Goal: Use online tool/utility: Utilize a website feature to perform a specific function

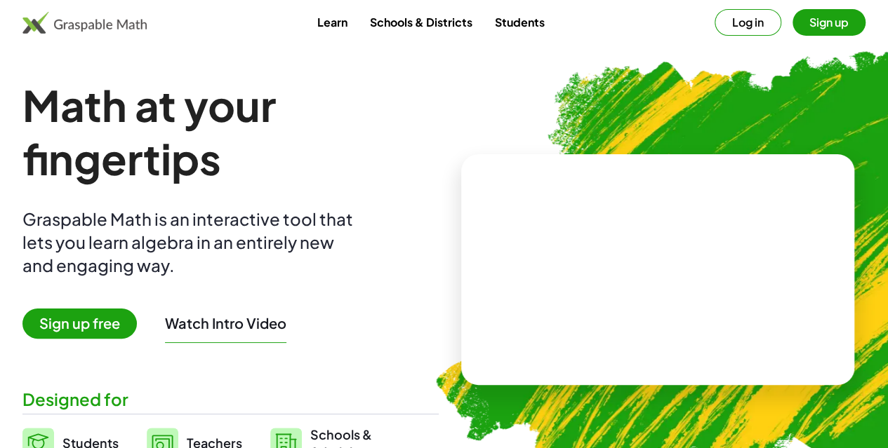
click at [137, 324] on span "Sign up free" at bounding box center [79, 324] width 114 height 30
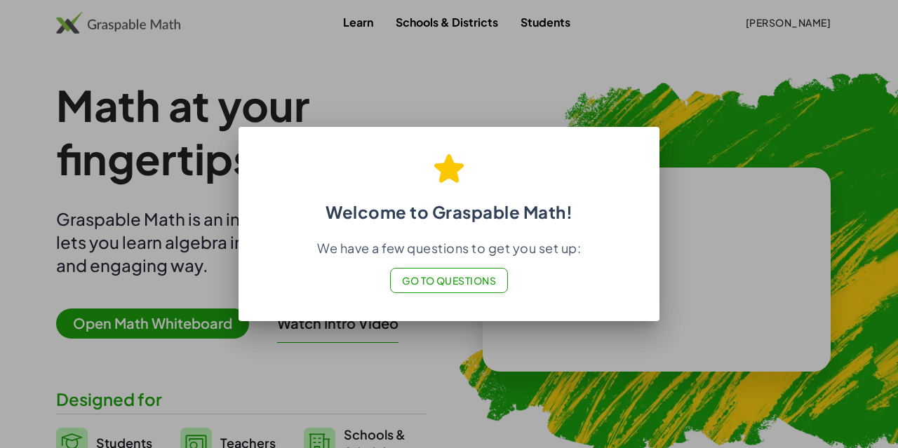
click at [463, 274] on span "Go to Questions" at bounding box center [449, 280] width 95 height 13
click at [672, 84] on div at bounding box center [449, 224] width 898 height 448
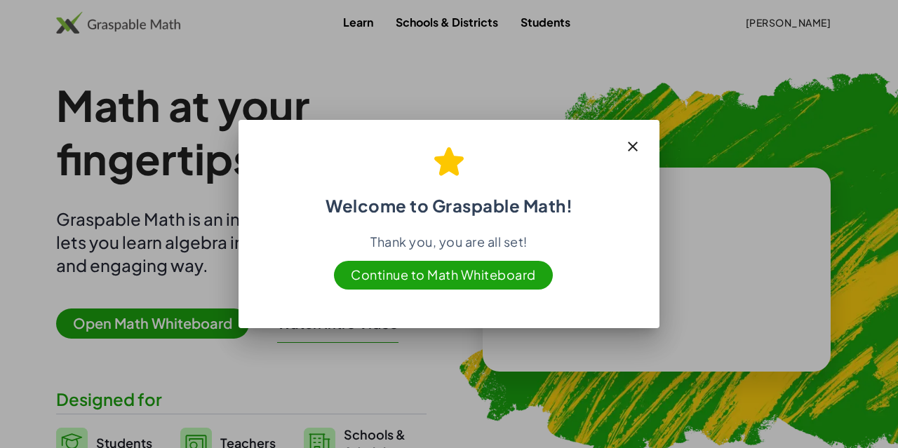
click at [86, 186] on div at bounding box center [449, 224] width 898 height 448
click at [631, 146] on icon "button" at bounding box center [633, 146] width 17 height 17
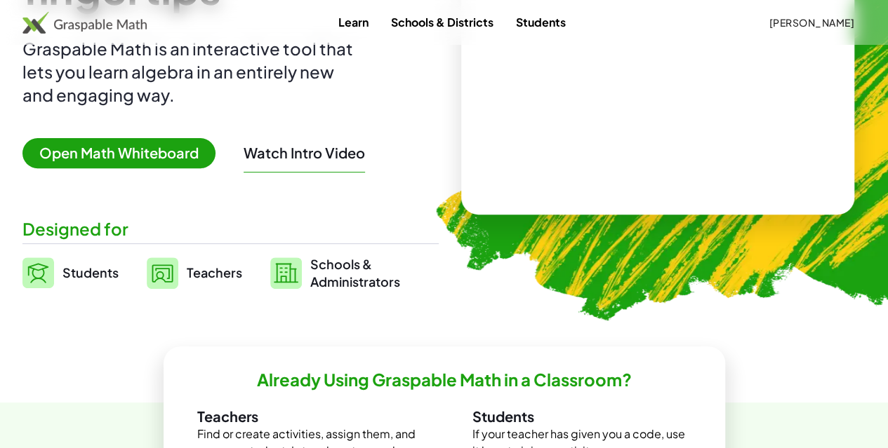
scroll to position [182, 0]
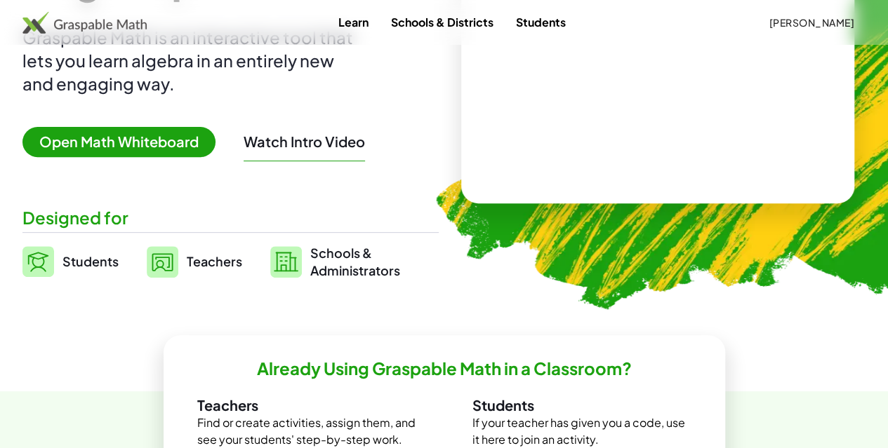
click at [215, 147] on span "Open Math Whiteboard" at bounding box center [118, 142] width 193 height 30
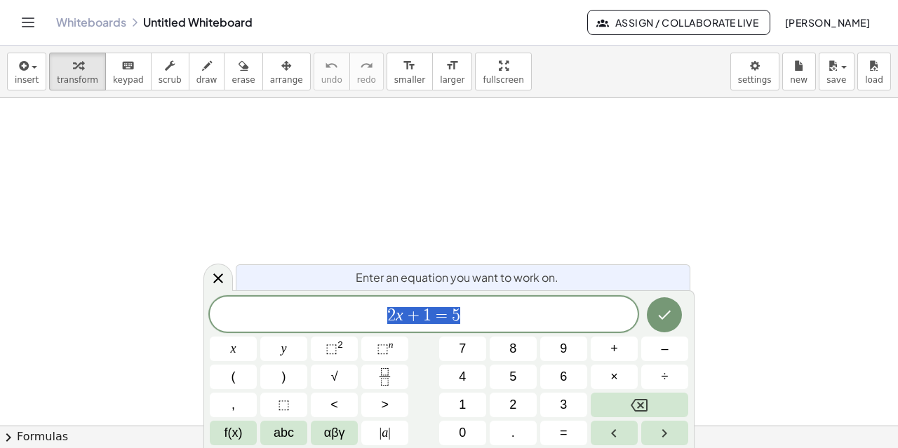
scroll to position [485, 0]
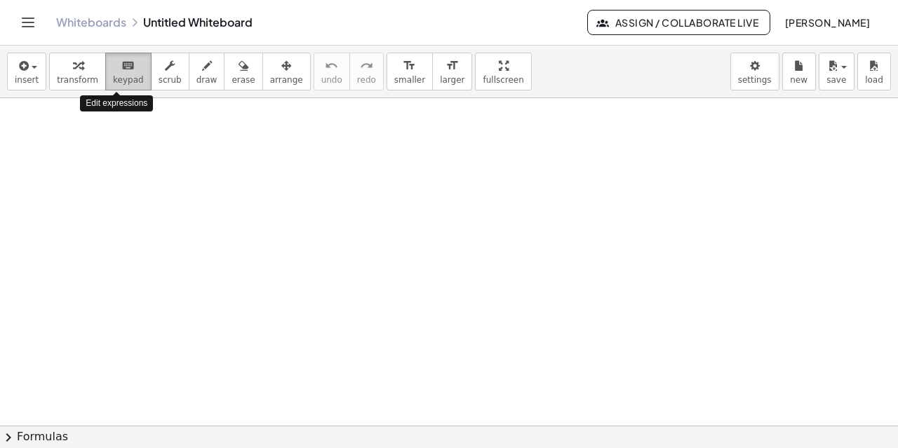
click at [118, 72] on button "keyboard keypad" at bounding box center [128, 72] width 46 height 38
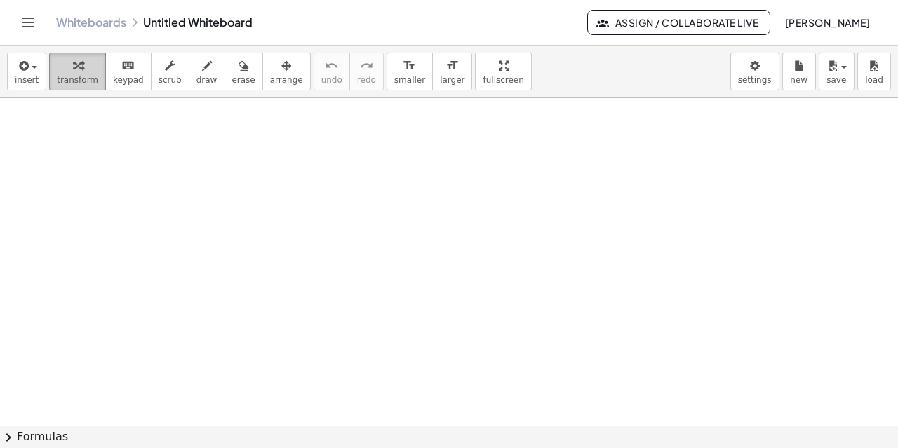
click at [67, 84] on span "transform" at bounding box center [77, 80] width 41 height 10
click at [29, 75] on span "insert" at bounding box center [27, 80] width 24 height 10
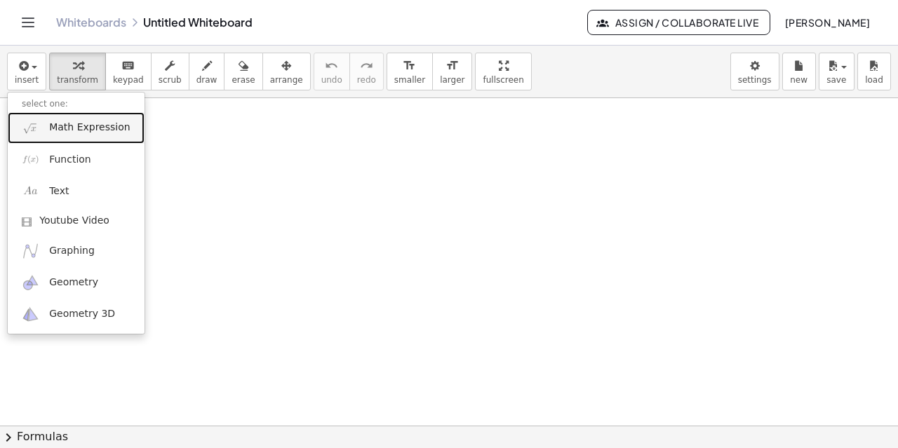
click at [100, 126] on span "Math Expression" at bounding box center [89, 128] width 81 height 14
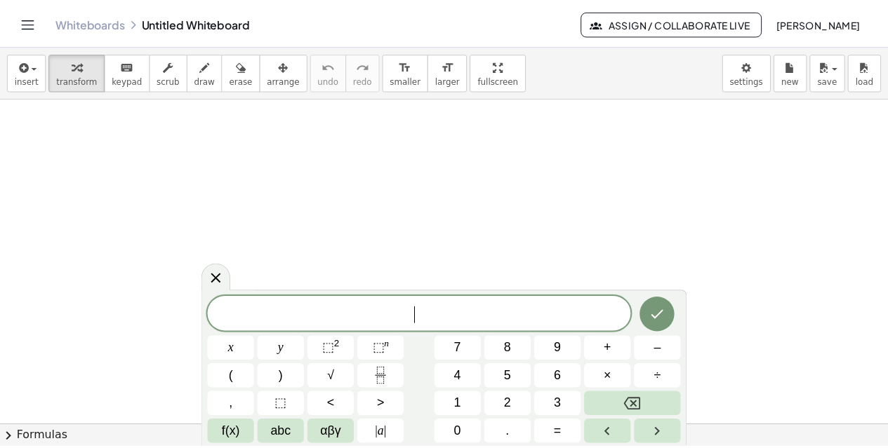
scroll to position [182, 0]
